Goal: Task Accomplishment & Management: Manage account settings

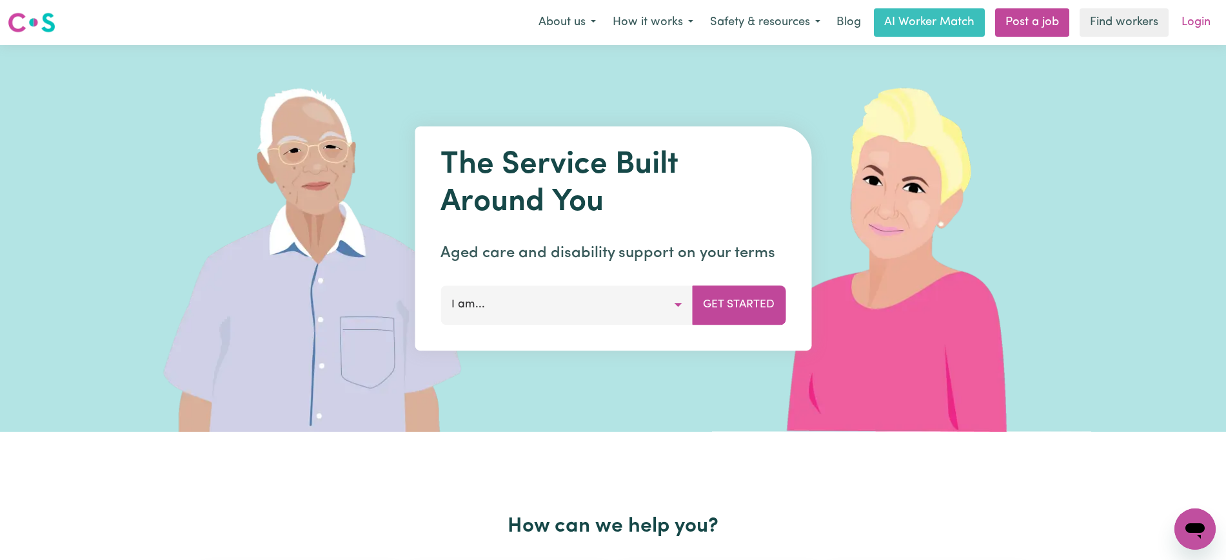
click at [1186, 30] on link "Login" at bounding box center [1195, 22] width 44 height 28
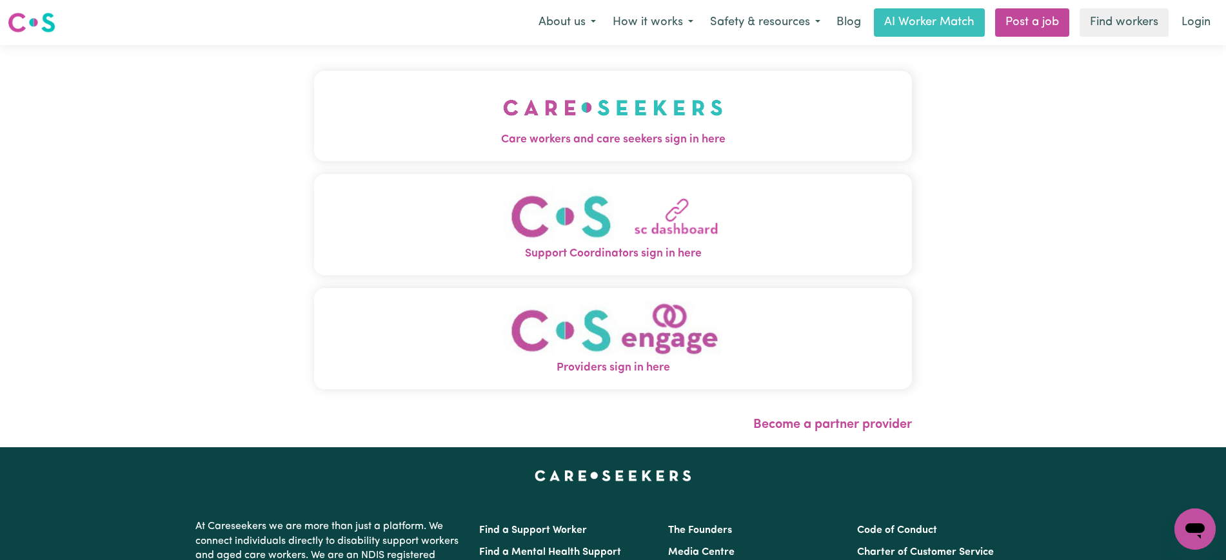
click at [700, 120] on img "Care workers and care seekers sign in here" at bounding box center [613, 108] width 220 height 48
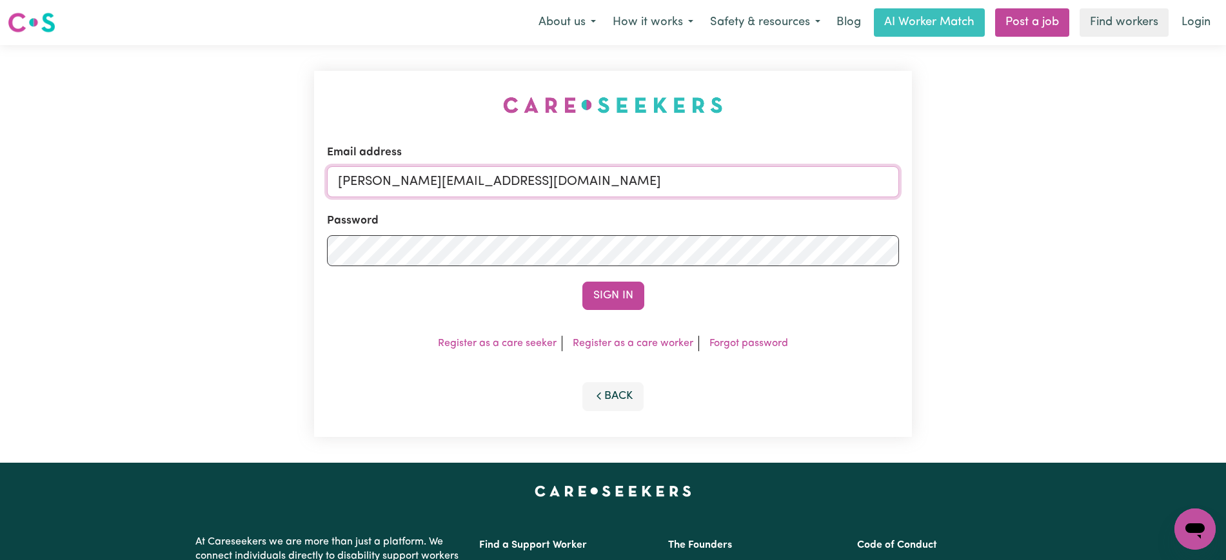
click at [625, 180] on input "yvonne@careseekers.com.au" at bounding box center [613, 181] width 572 height 31
drag, startPoint x: 416, startPoint y: 179, endPoint x: 1037, endPoint y: 183, distance: 620.9
click at [1037, 183] on div "Email address SUPERUSER~1047182563@qq.com Password Sign In Register as a care s…" at bounding box center [613, 254] width 1226 height 418
type input "superuser~HusnuyeBehaettinYS@careseekers.com.au"
click at [582, 282] on button "Sign In" at bounding box center [613, 296] width 62 height 28
